Goal: Communication & Community: Answer question/provide support

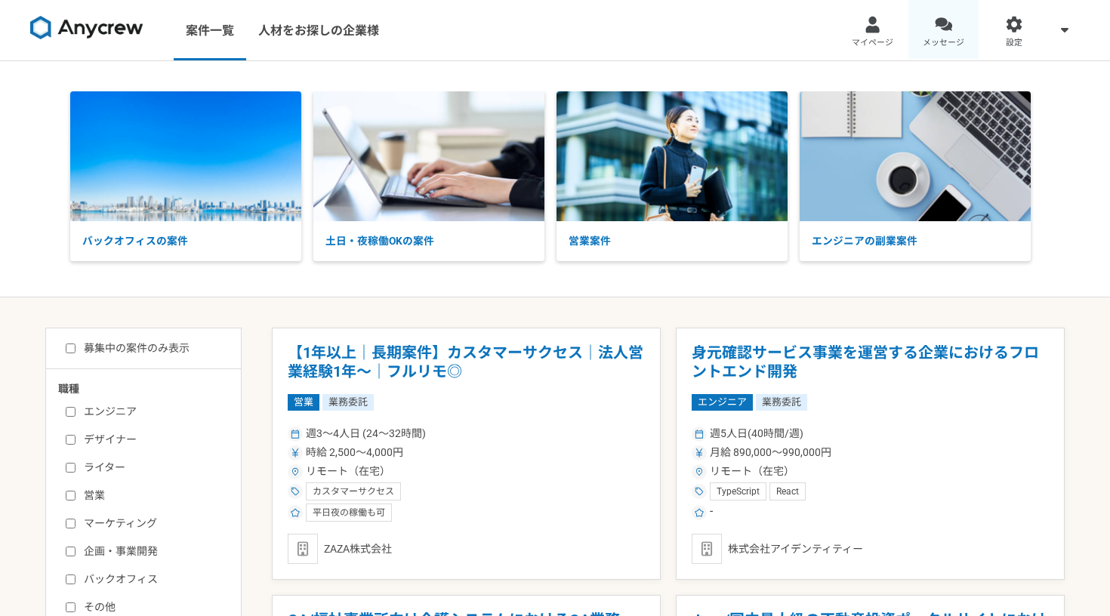
click at [938, 45] on span "メッセージ" at bounding box center [944, 43] width 42 height 12
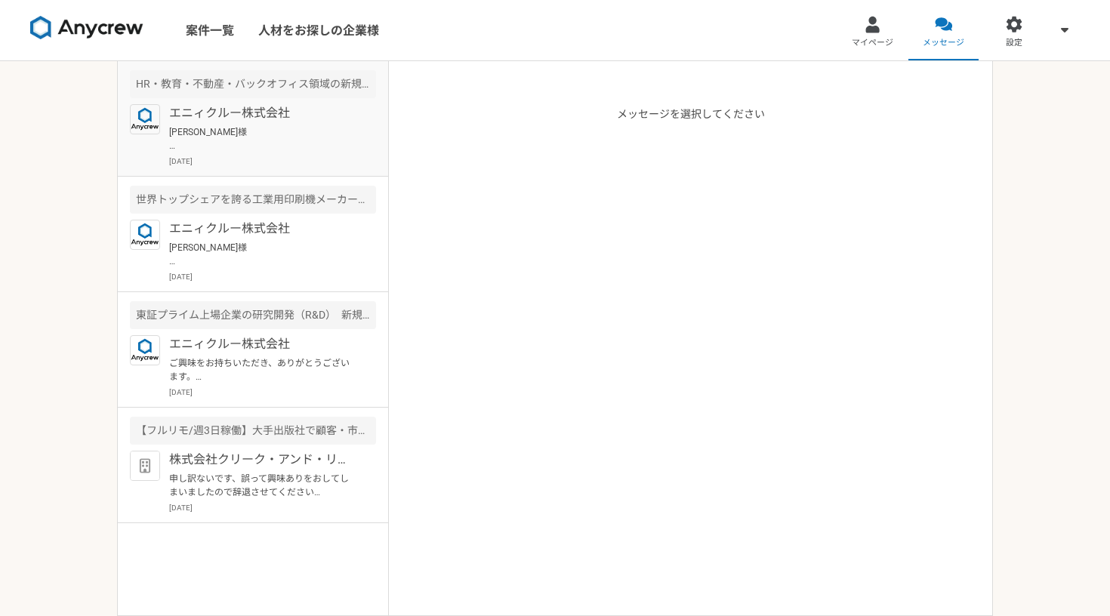
click at [278, 134] on p "[PERSON_NAME]様 資料のご送付ありがとうございます。 確認させていただき、企業側の担当者にも共有させていただきました。 1度オンライン面談にて案件…" at bounding box center [262, 138] width 186 height 27
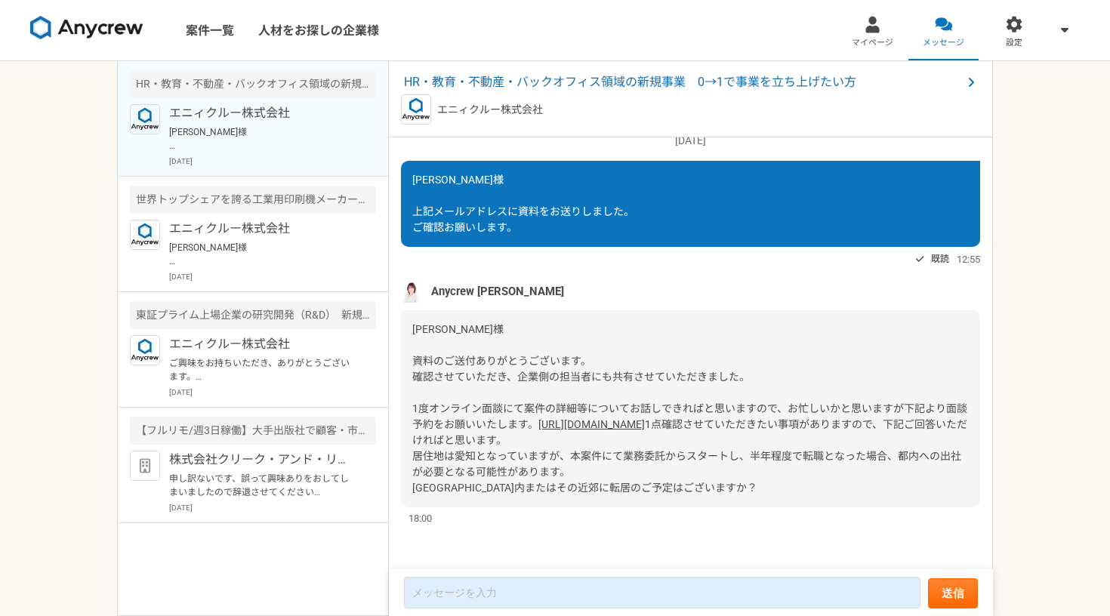
click at [538, 418] on link "[URL][DOMAIN_NAME]" at bounding box center [591, 424] width 106 height 12
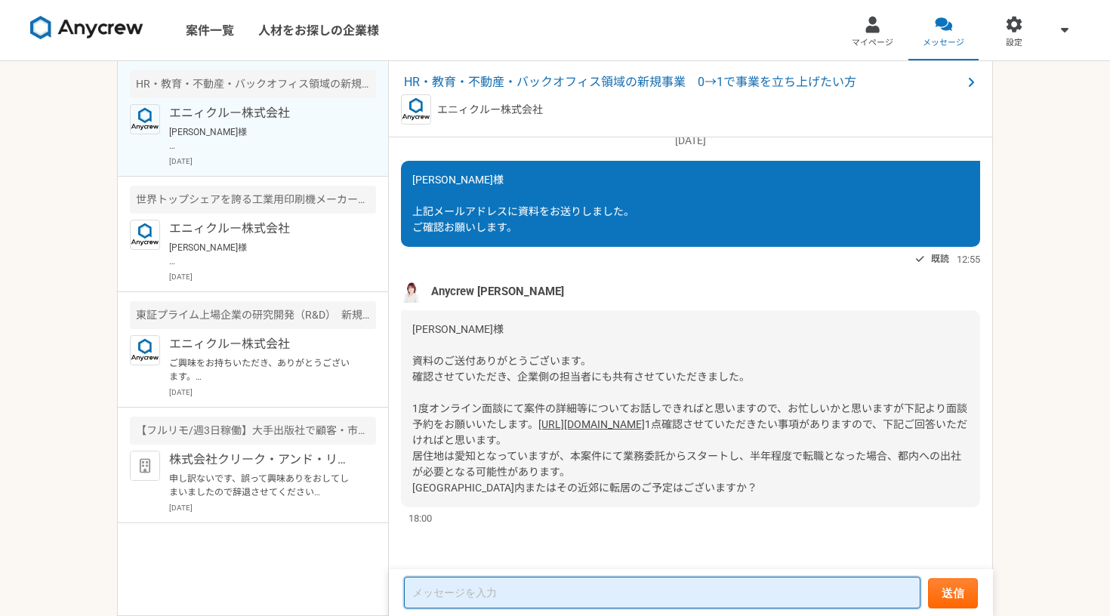
click at [490, 581] on textarea at bounding box center [662, 593] width 516 height 32
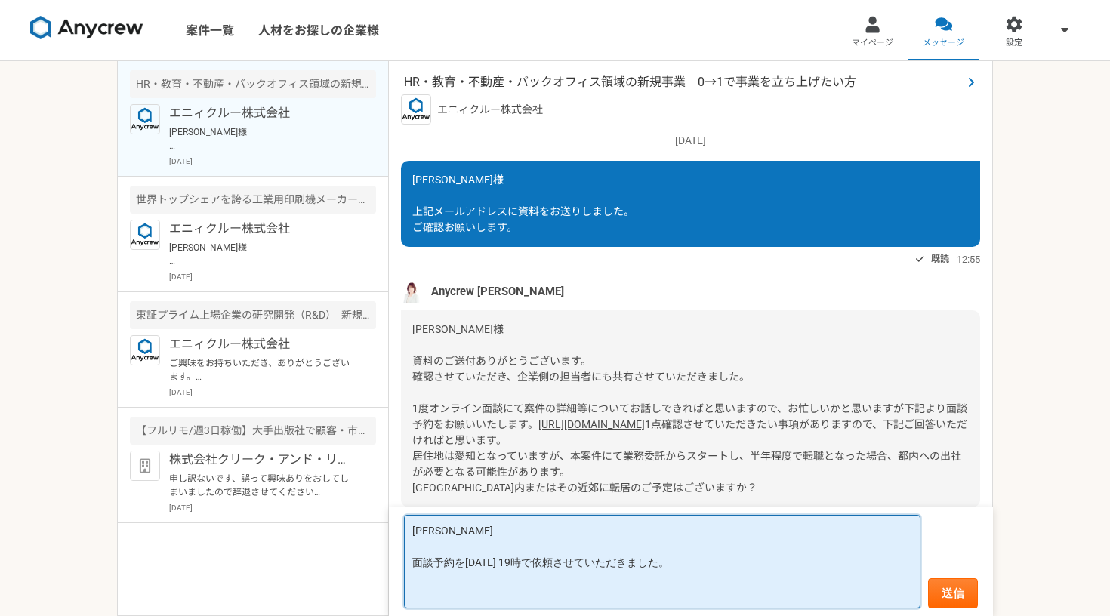
type textarea "[PERSON_NAME] 面談予約を[DATE] 19時で依頼させていただきました。"
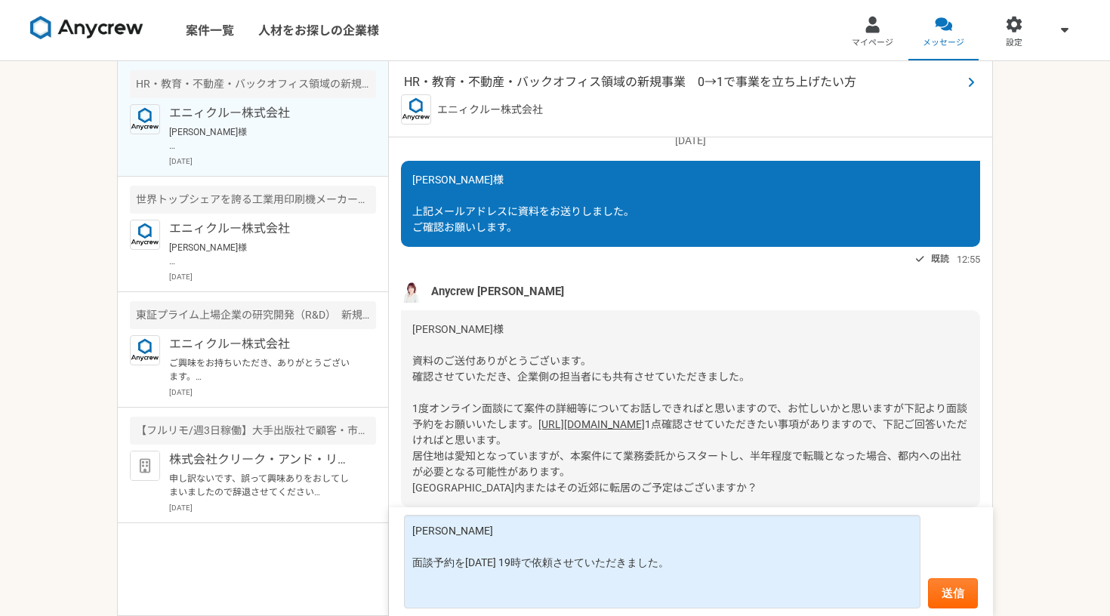
click at [547, 76] on span "HR・教育・不動産・バックオフィス領域の新規事業　0→1で事業を立ち上げたい方" at bounding box center [683, 82] width 558 height 18
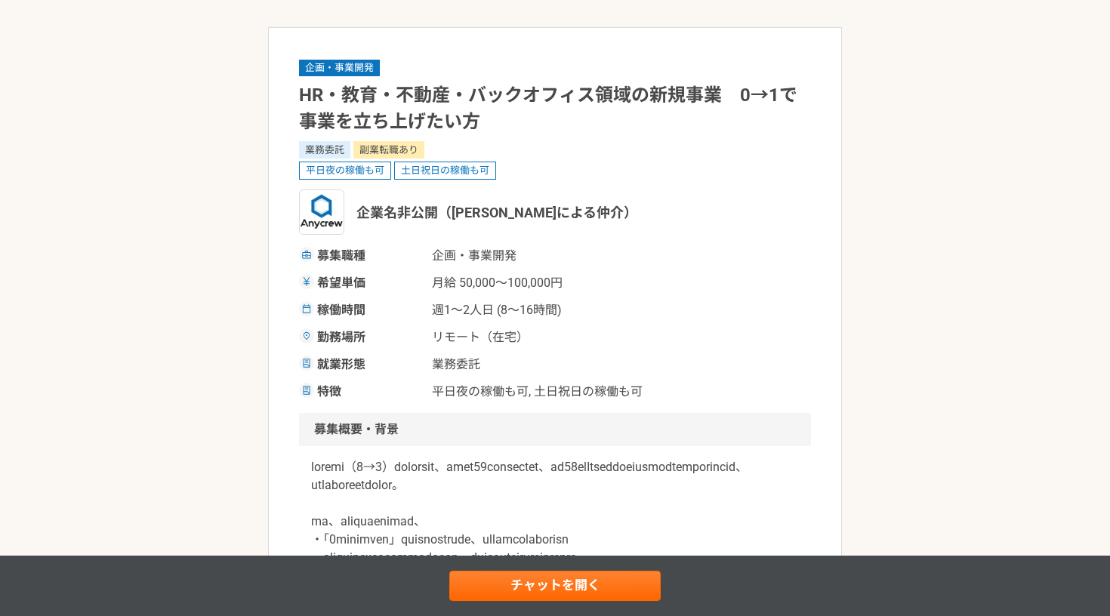
scroll to position [91, 0]
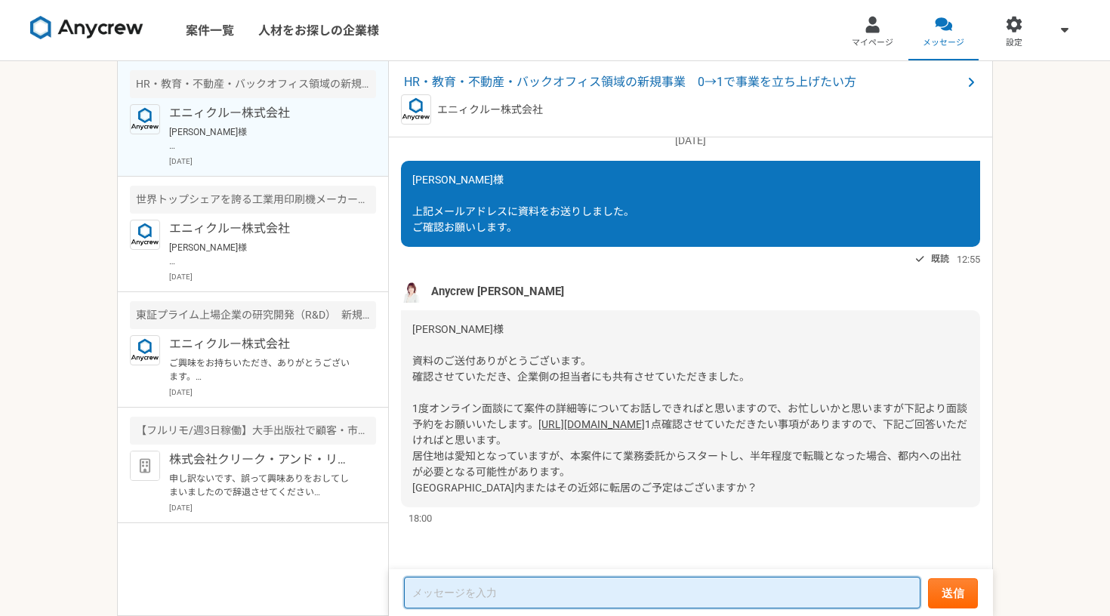
click at [615, 590] on textarea at bounding box center [662, 593] width 516 height 32
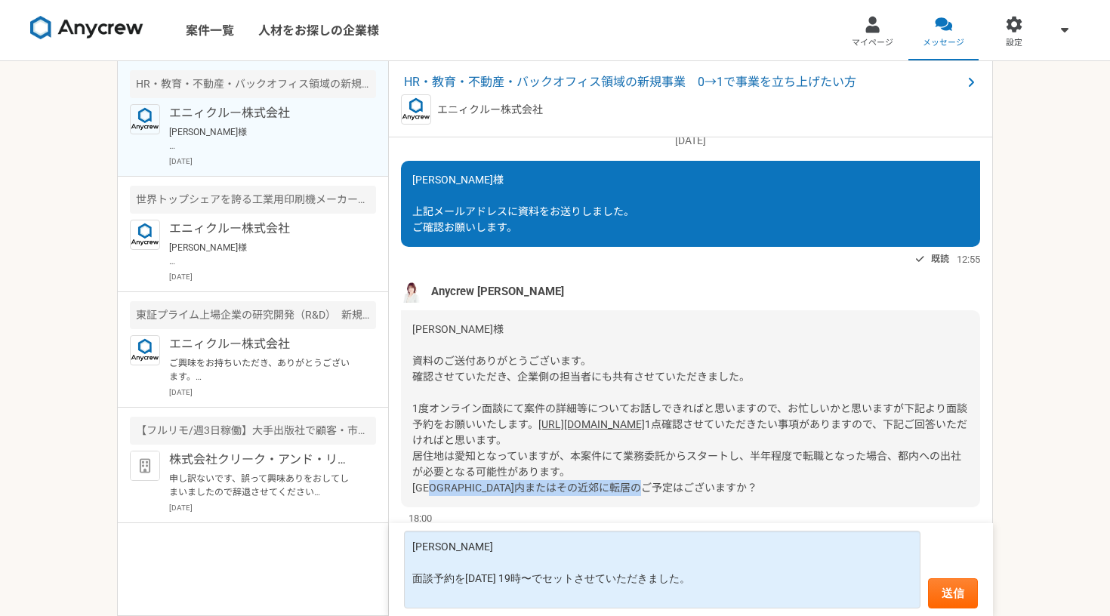
drag, startPoint x: 687, startPoint y: 483, endPoint x: 408, endPoint y: 487, distance: 279.4
click at [408, 487] on div "[PERSON_NAME]様 資料のご送付ありがとうございます。 確認させていただき、企業側の担当者にも共有させていただきました。 1度オンライン面談にて案件…" at bounding box center [690, 408] width 579 height 197
copy span "[GEOGRAPHIC_DATA]内またはその近郊に転居のご予定はございますか？"
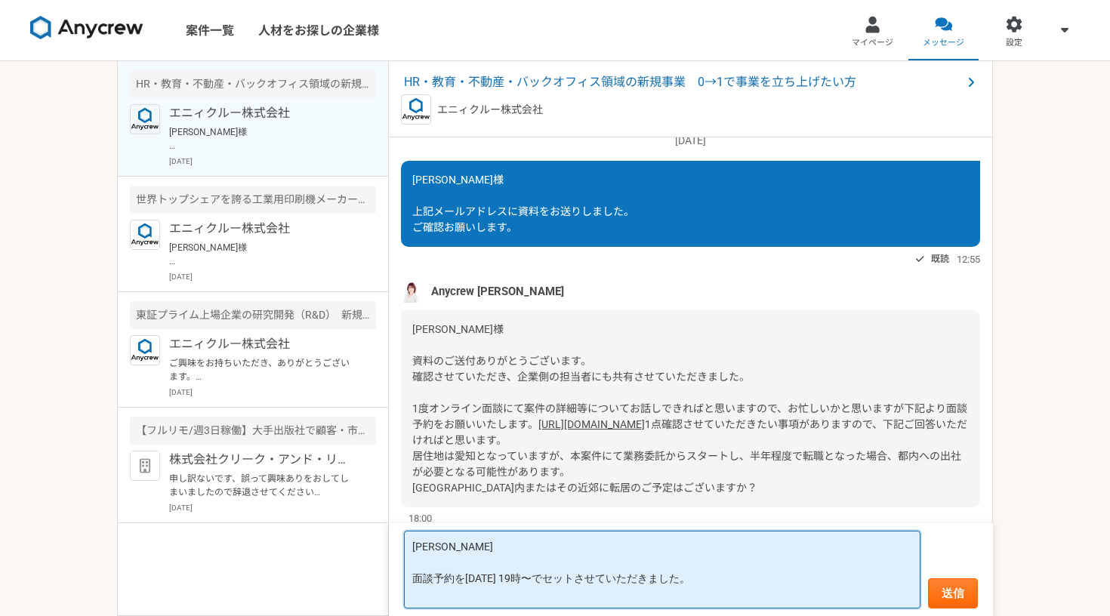
click at [495, 590] on textarea "[PERSON_NAME] 面談予約を[DATE] 19時〜でセットさせていただきました。" at bounding box center [662, 570] width 516 height 78
paste textarea "[GEOGRAPHIC_DATA]内またはその近郊に転居のご予定はございますか？"
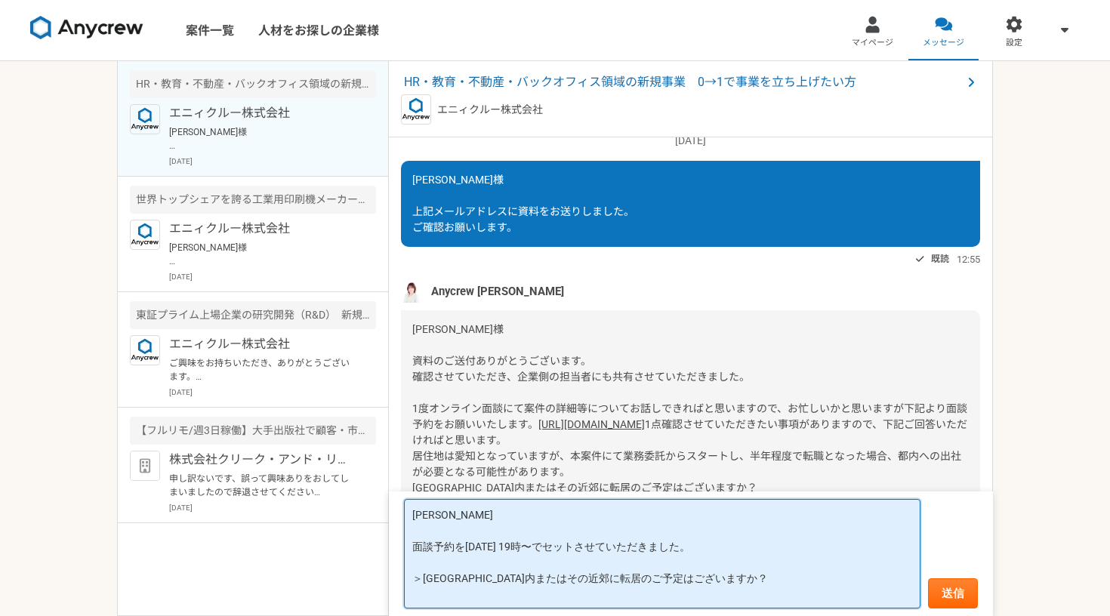
click at [495, 590] on textarea "[PERSON_NAME] 面談予約を[DATE] 19時〜でセットさせていただきました。 ＞[GEOGRAPHIC_DATA]内またはその近郊に転居のご予定…" at bounding box center [662, 553] width 516 height 109
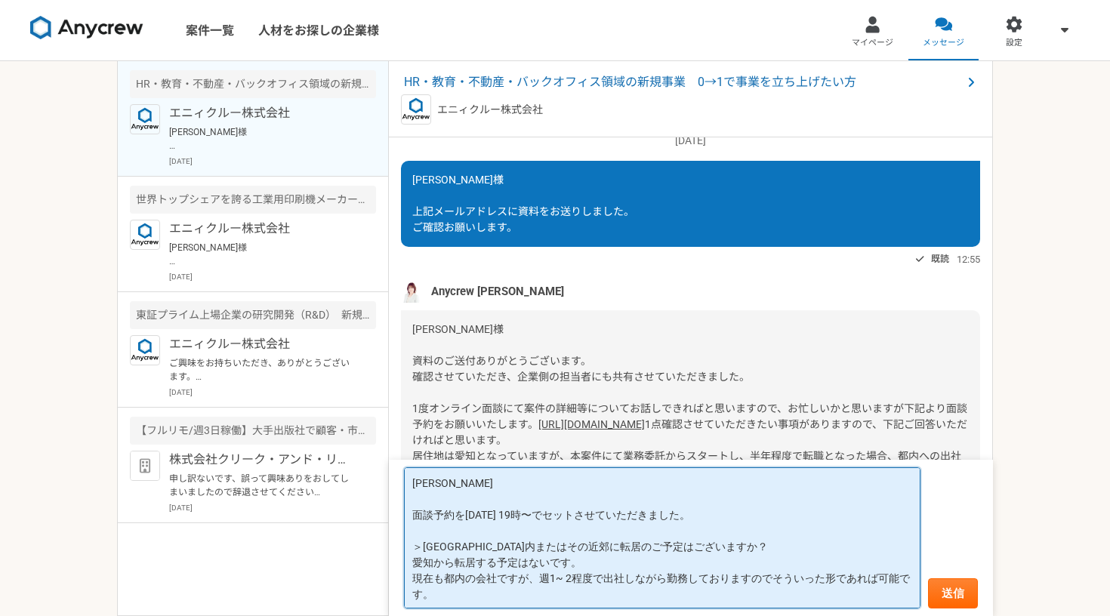
paste textarea "必須かどうか、というのは事前に知っておきたいです。"
type textarea "[PERSON_NAME] 面談予約を[DATE] 19時〜でセットさせていただきました。 ＞[GEOGRAPHIC_DATA]内またはその近郊に転居のご予定…"
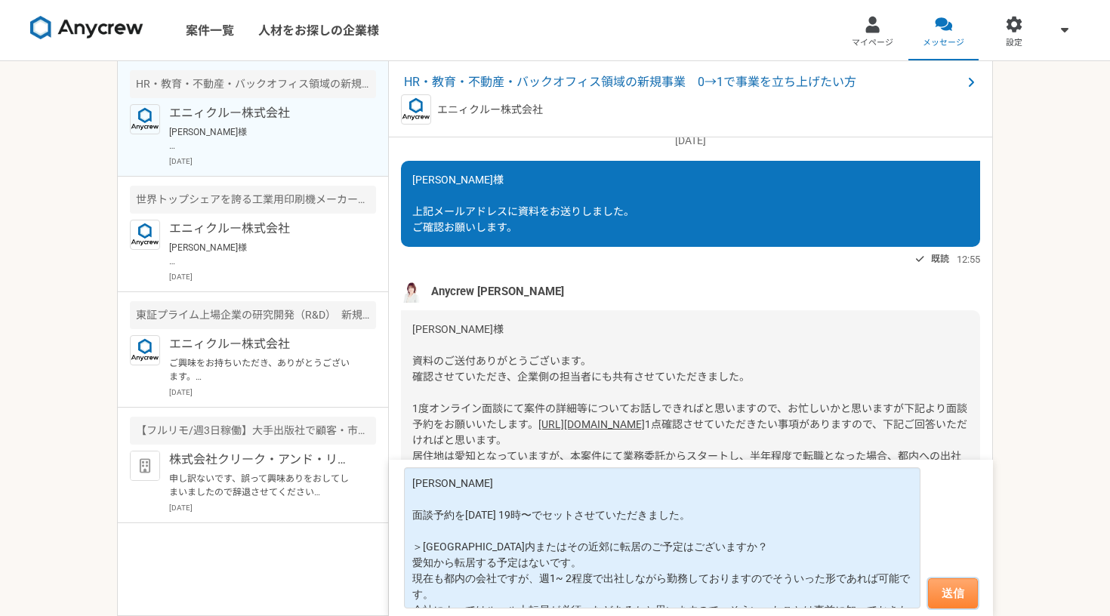
click at [953, 597] on button "送信" at bounding box center [953, 593] width 50 height 30
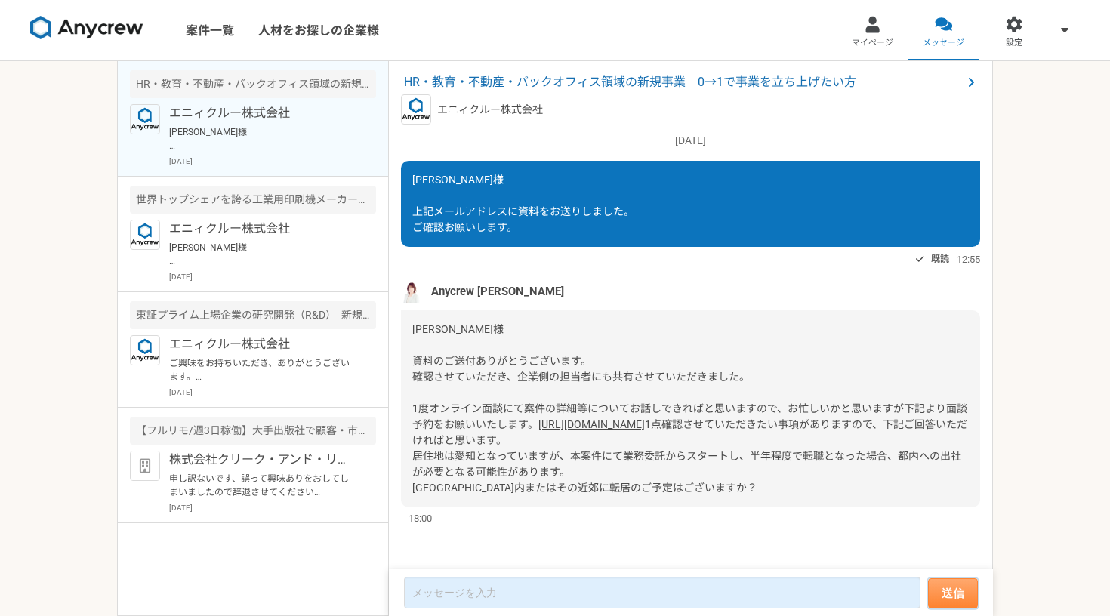
scroll to position [1882, 0]
